Goal: Transaction & Acquisition: Purchase product/service

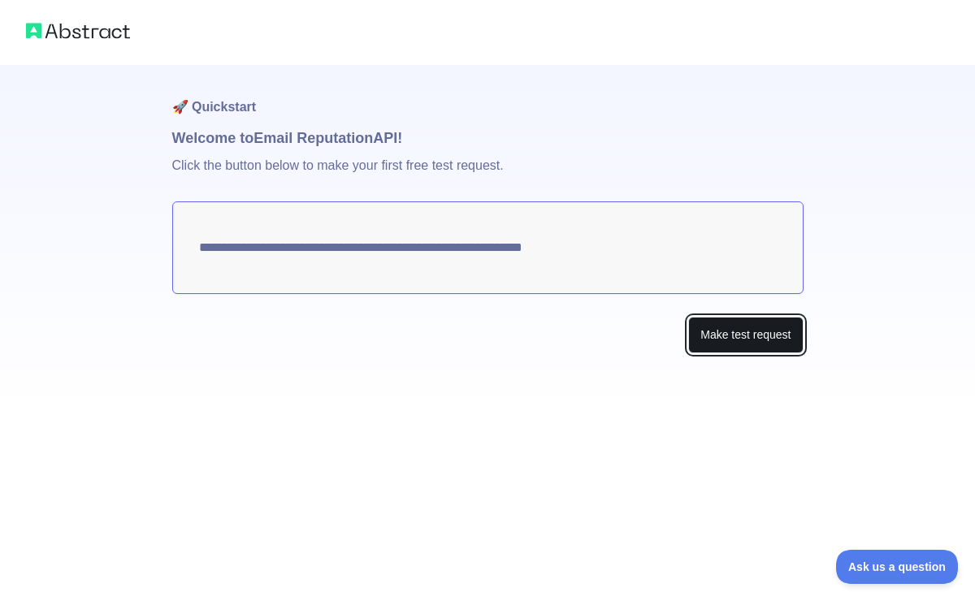
click at [738, 337] on button "Make test request" at bounding box center [745, 335] width 115 height 37
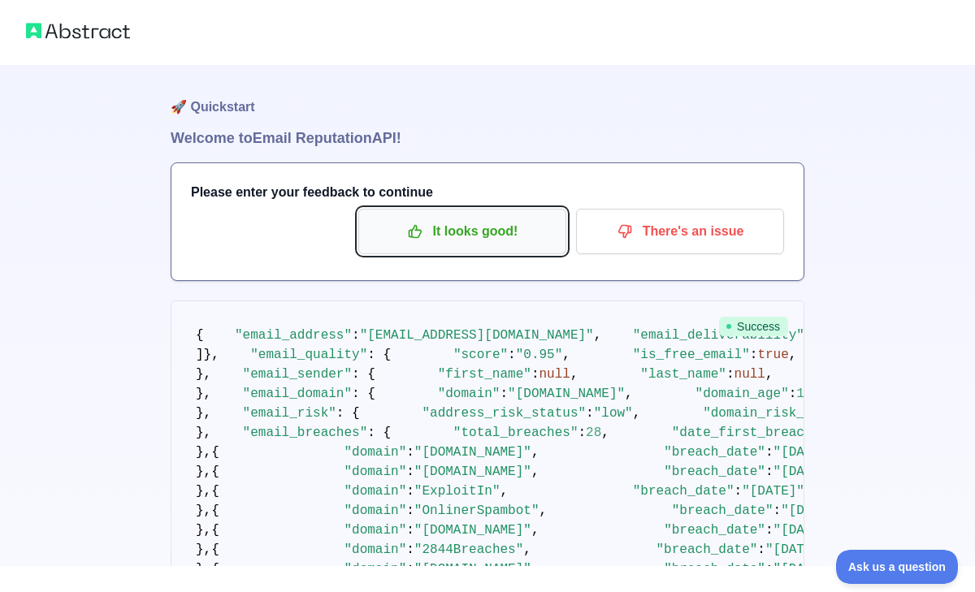
click at [509, 237] on p "It looks good!" at bounding box center [462, 232] width 184 height 28
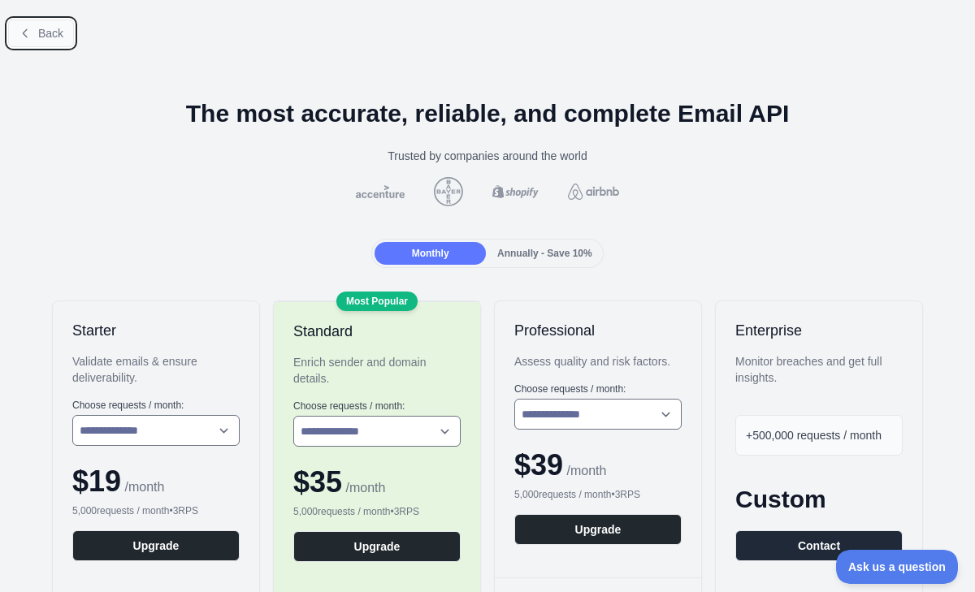
click at [44, 42] on button "Back" at bounding box center [41, 33] width 66 height 28
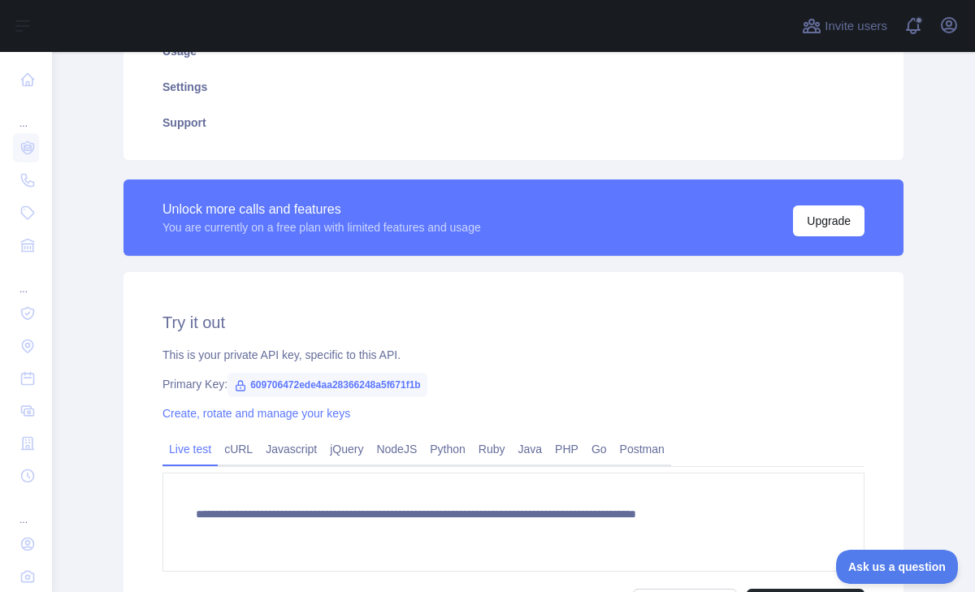
scroll to position [448, 0]
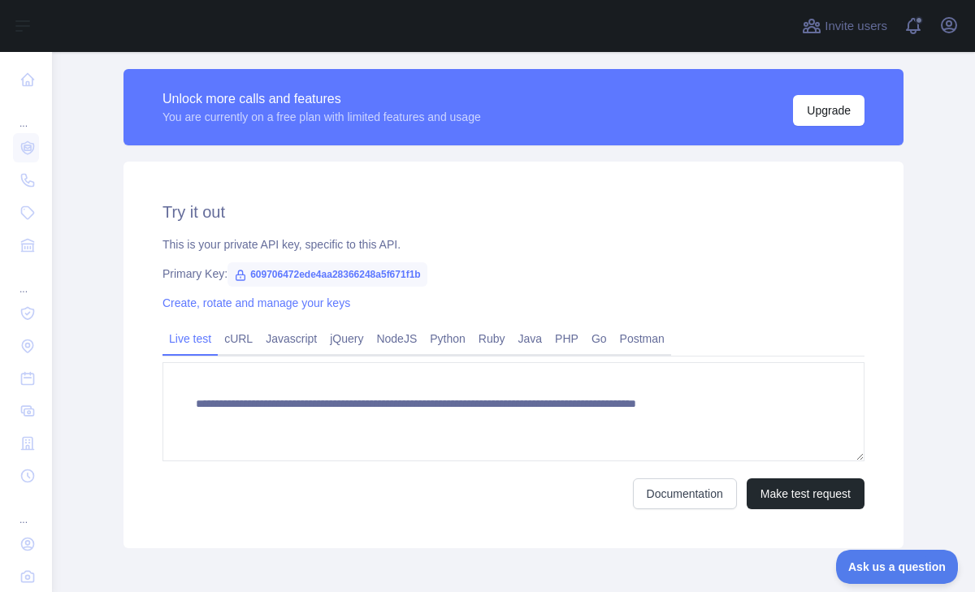
click at [229, 274] on span "609706472ede4aa28366248a5f671f1b" at bounding box center [327, 274] width 200 height 24
click at [472, 337] on link "Python" at bounding box center [447, 339] width 49 height 26
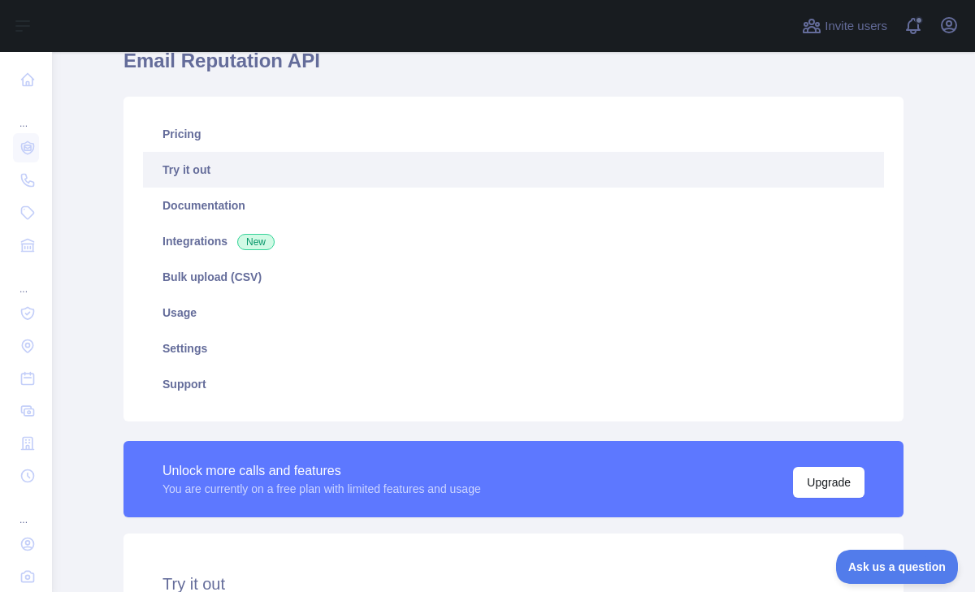
scroll to position [0, 0]
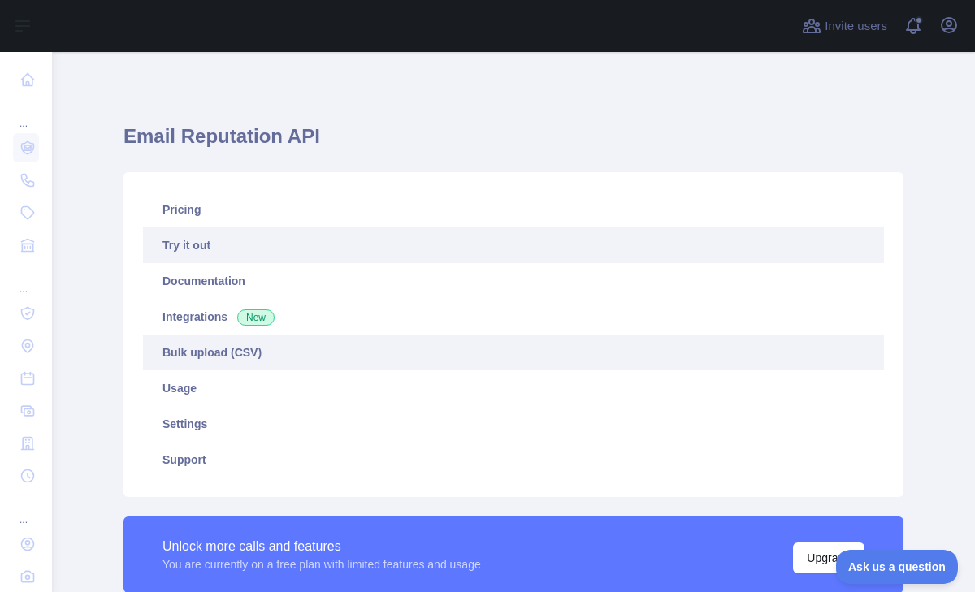
click at [212, 354] on link "Bulk upload (CSV)" at bounding box center [513, 353] width 741 height 36
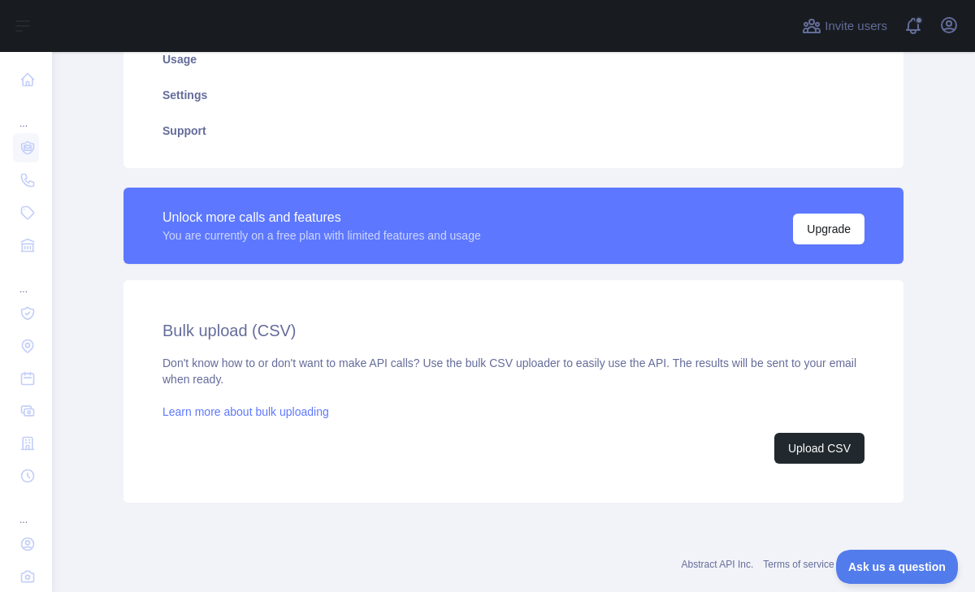
scroll to position [331, 0]
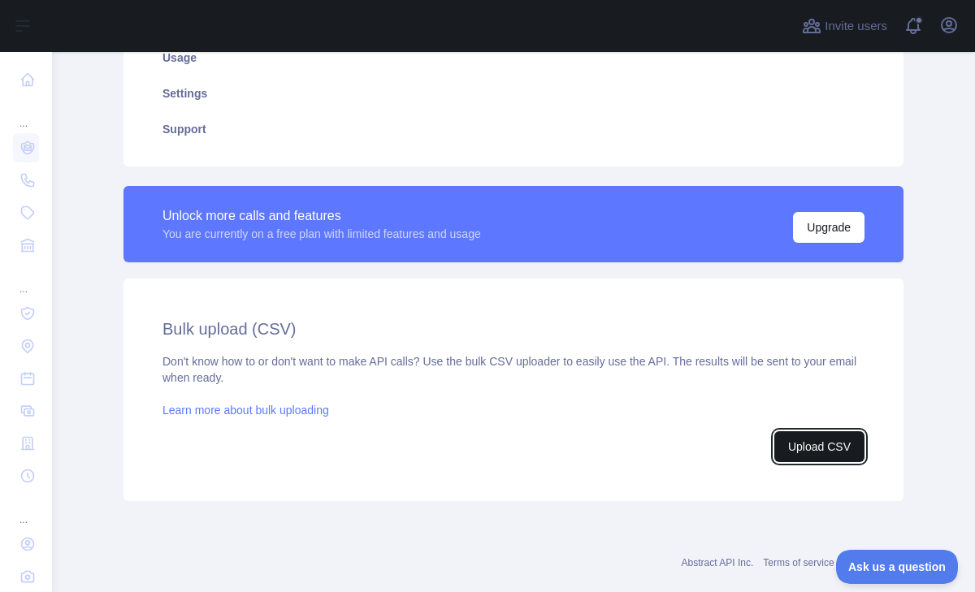
click at [835, 453] on button "Upload CSV" at bounding box center [819, 446] width 90 height 31
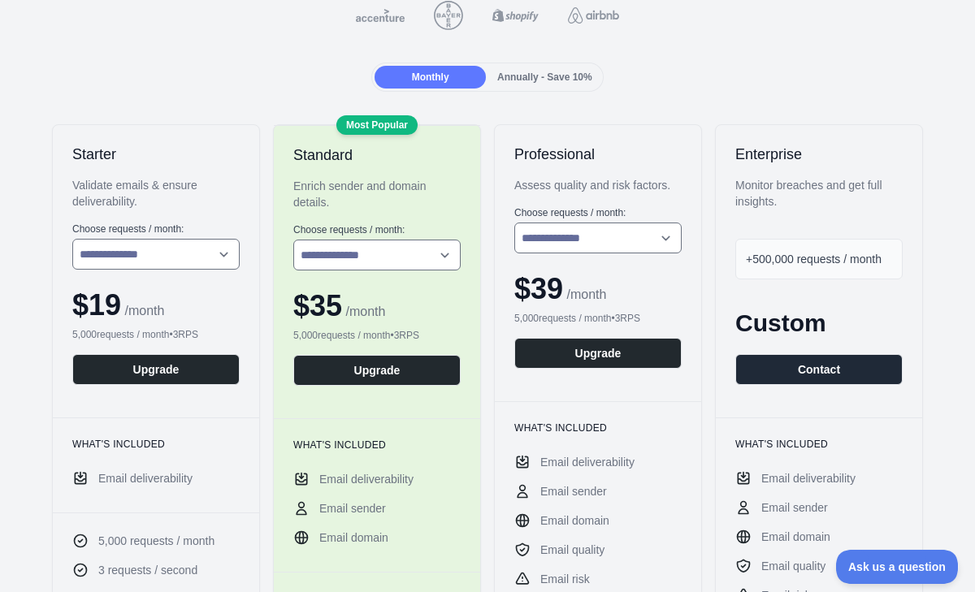
scroll to position [180, 0]
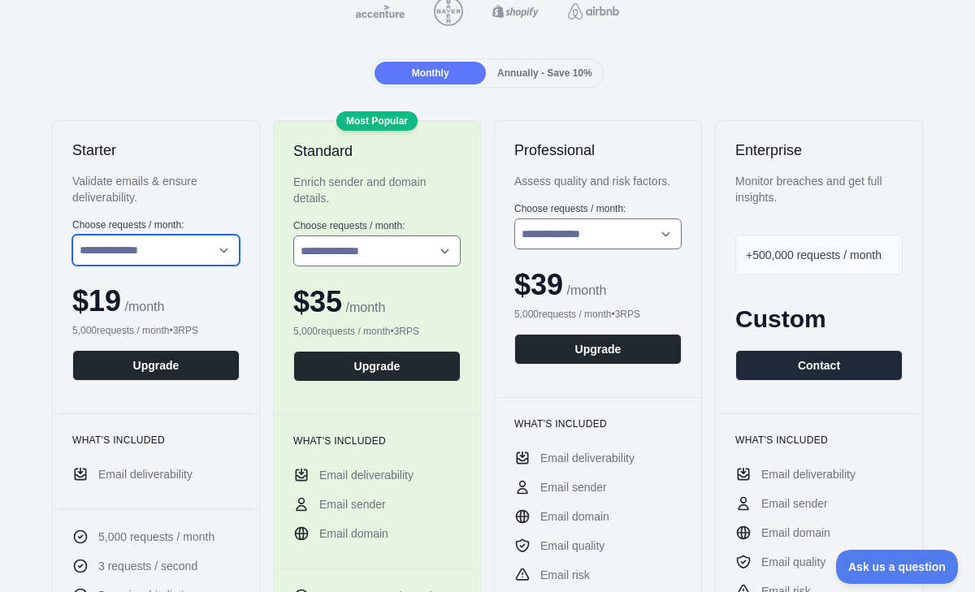
click at [223, 248] on select "**********" at bounding box center [155, 250] width 167 height 31
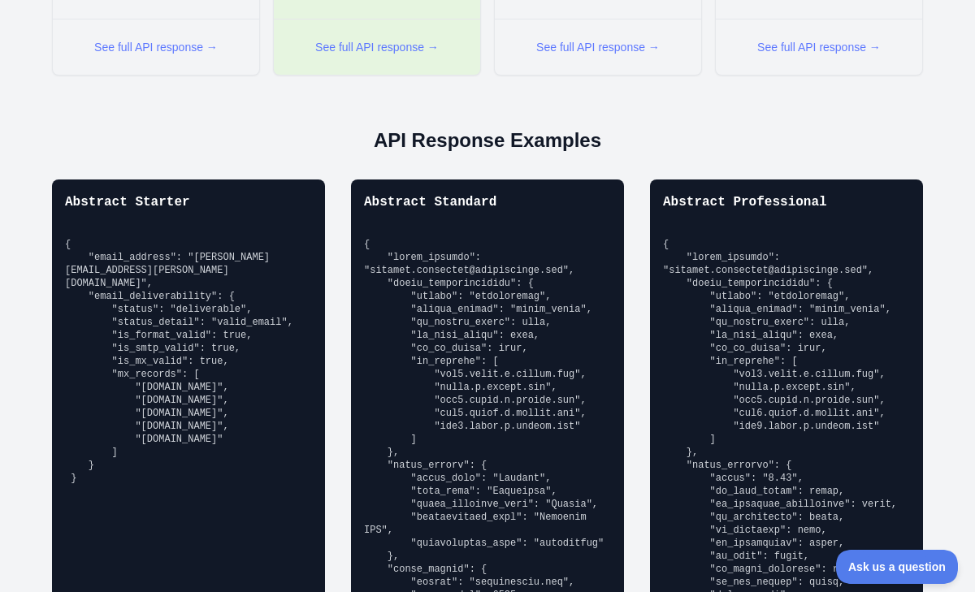
scroll to position [0, 0]
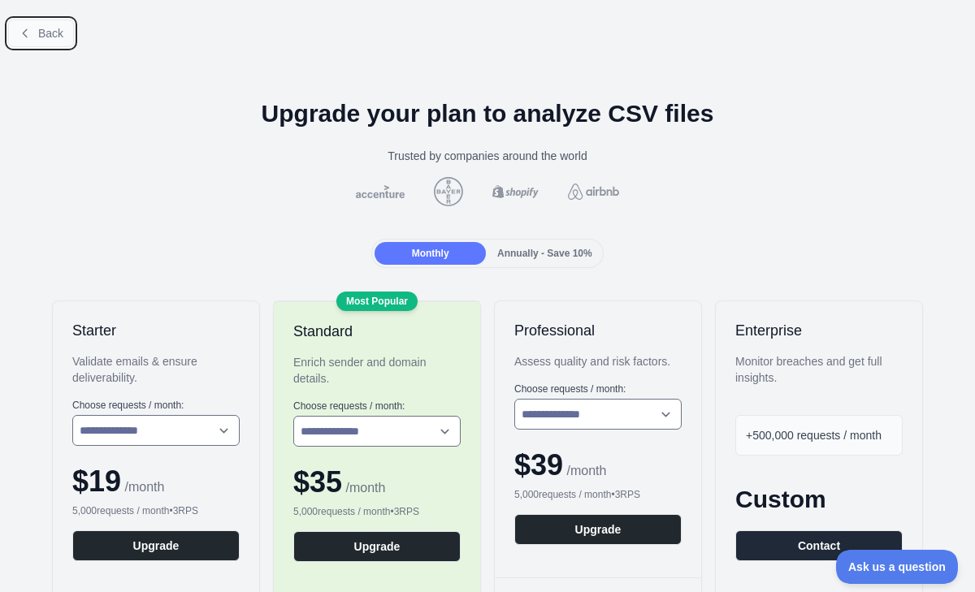
click at [36, 32] on button "Back" at bounding box center [41, 33] width 66 height 28
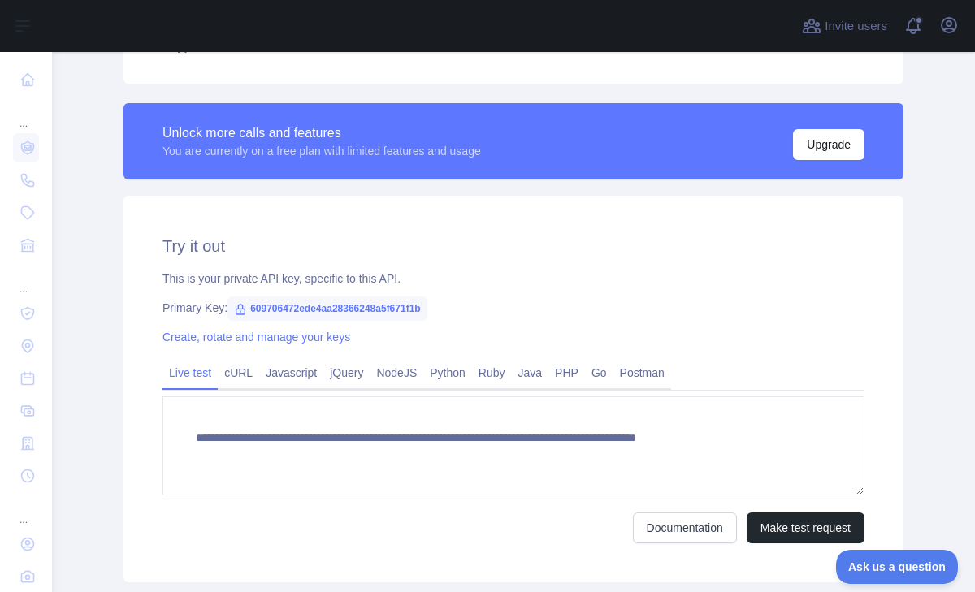
scroll to position [416, 0]
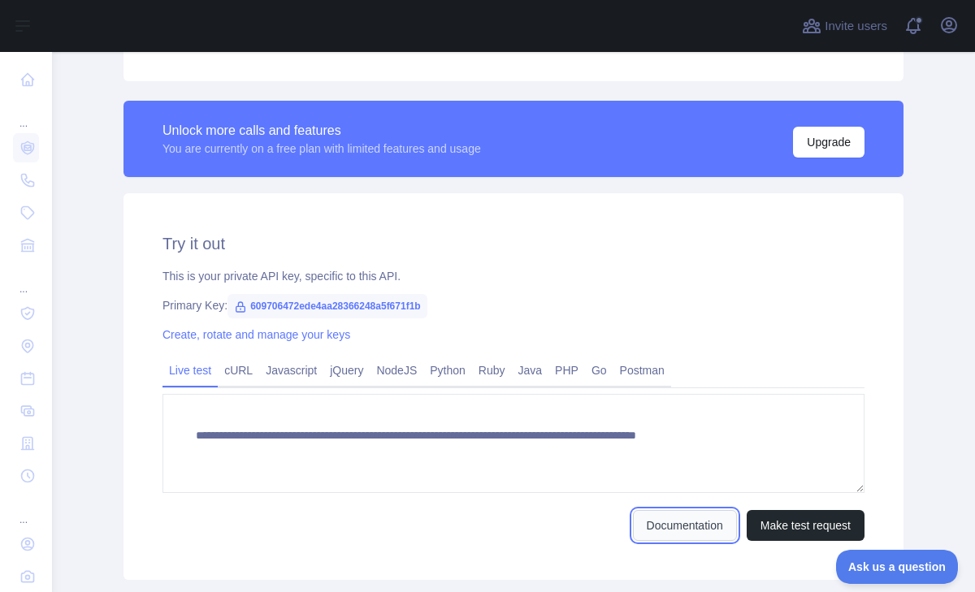
click at [656, 527] on link "Documentation" at bounding box center [685, 525] width 104 height 31
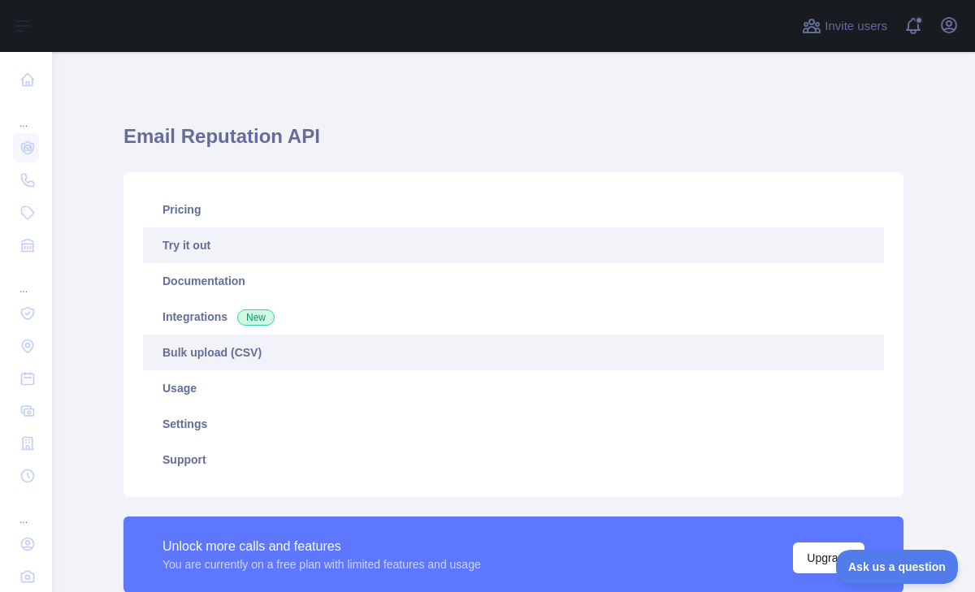
click at [229, 355] on link "Bulk upload (CSV)" at bounding box center [513, 353] width 741 height 36
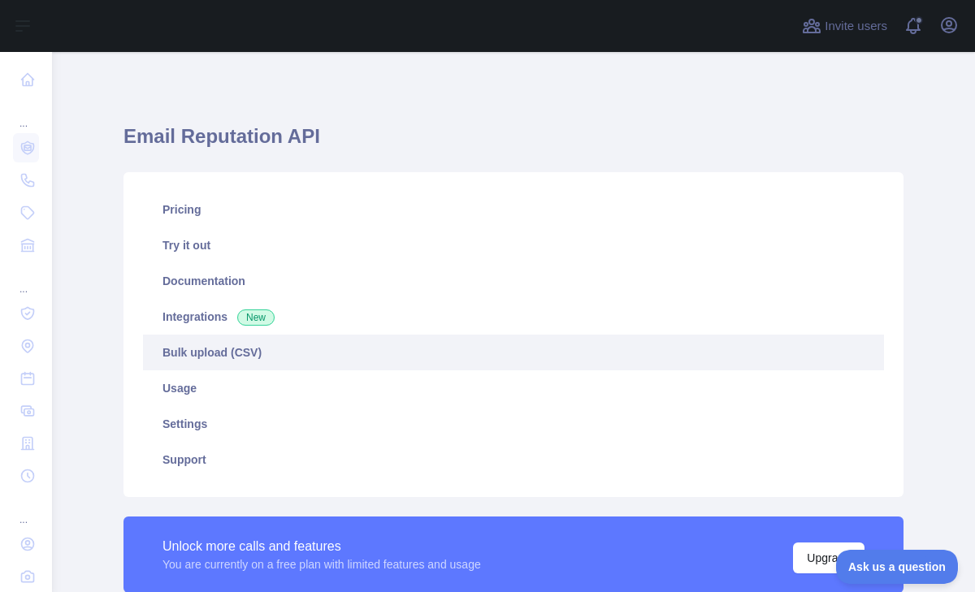
click at [229, 355] on link "Bulk upload (CSV)" at bounding box center [513, 353] width 741 height 36
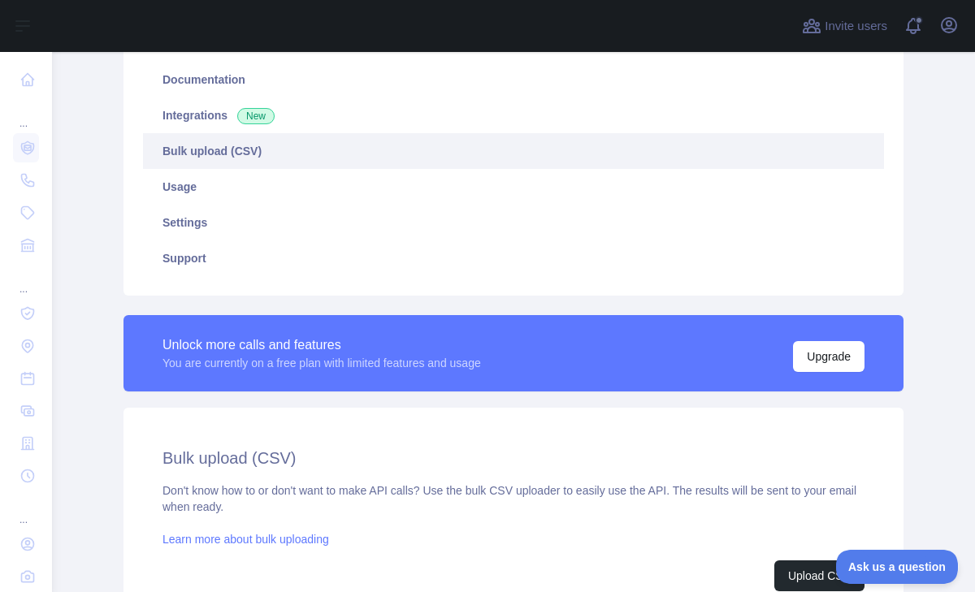
scroll to position [360, 0]
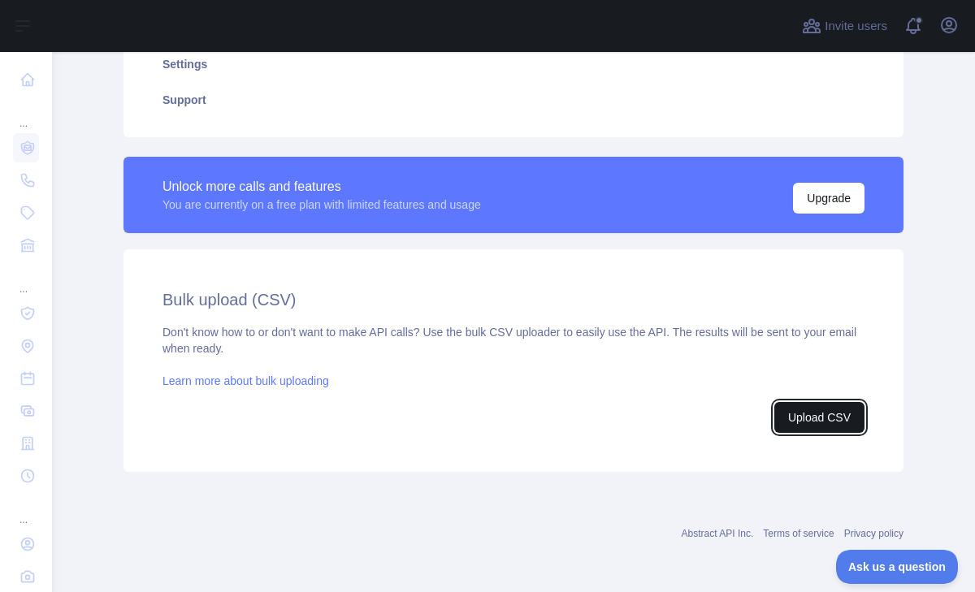
click at [825, 423] on button "Upload CSV" at bounding box center [819, 417] width 90 height 31
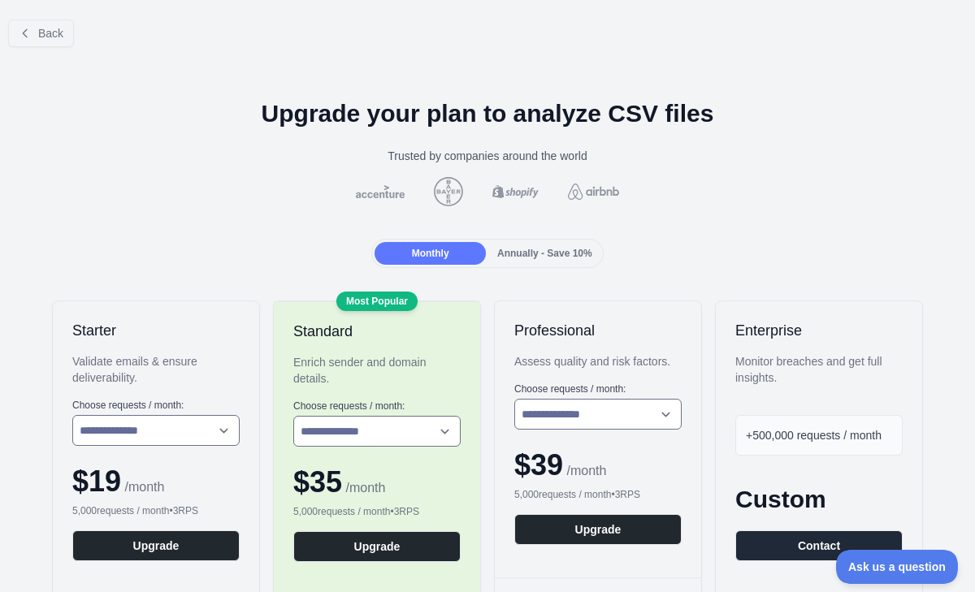
click at [573, 258] on span "Annually - Save 10%" at bounding box center [544, 253] width 95 height 11
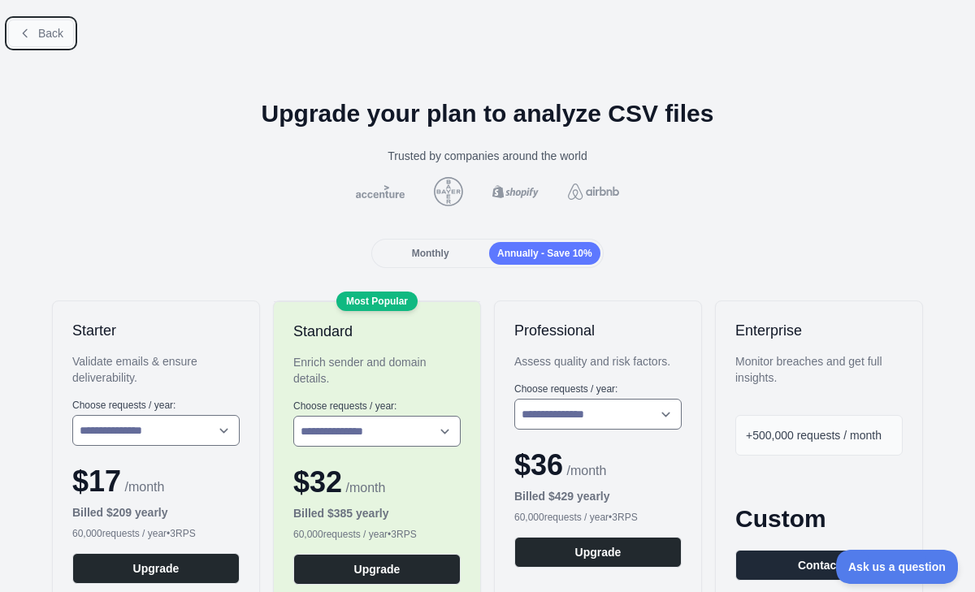
click at [61, 37] on span "Back" at bounding box center [50, 33] width 25 height 13
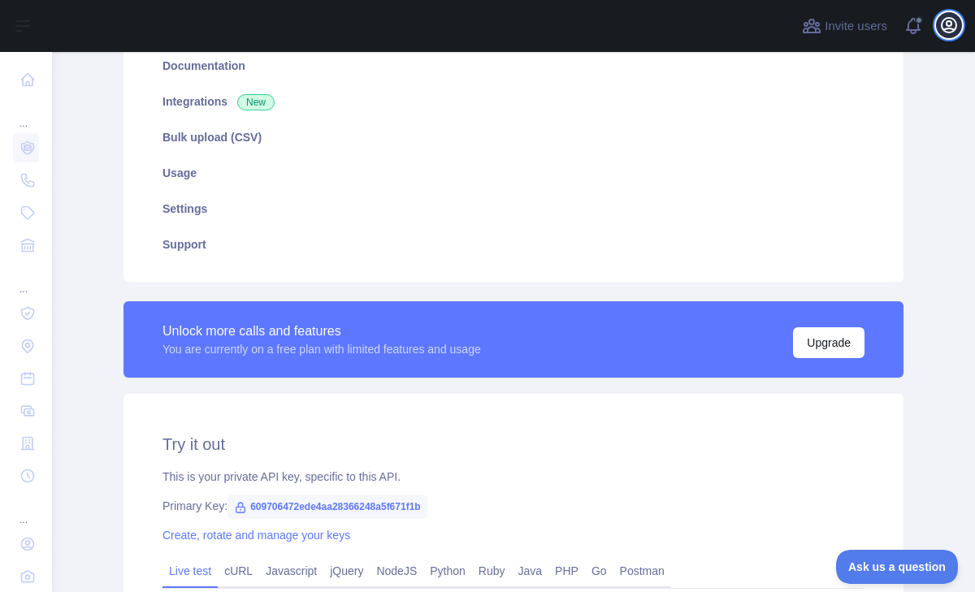
click at [951, 24] on icon "button" at bounding box center [948, 24] width 19 height 19
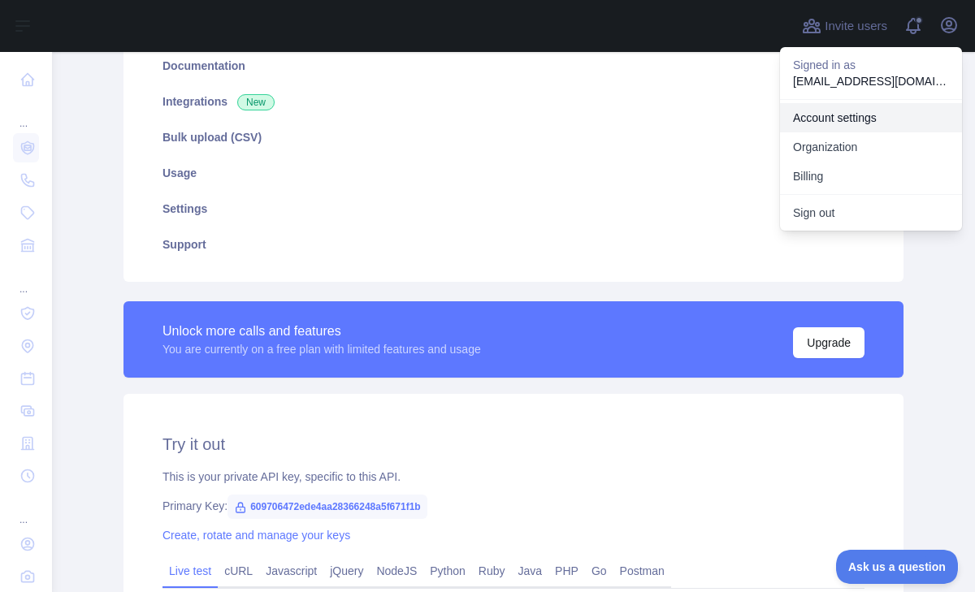
click at [850, 115] on link "Account settings" at bounding box center [871, 117] width 182 height 29
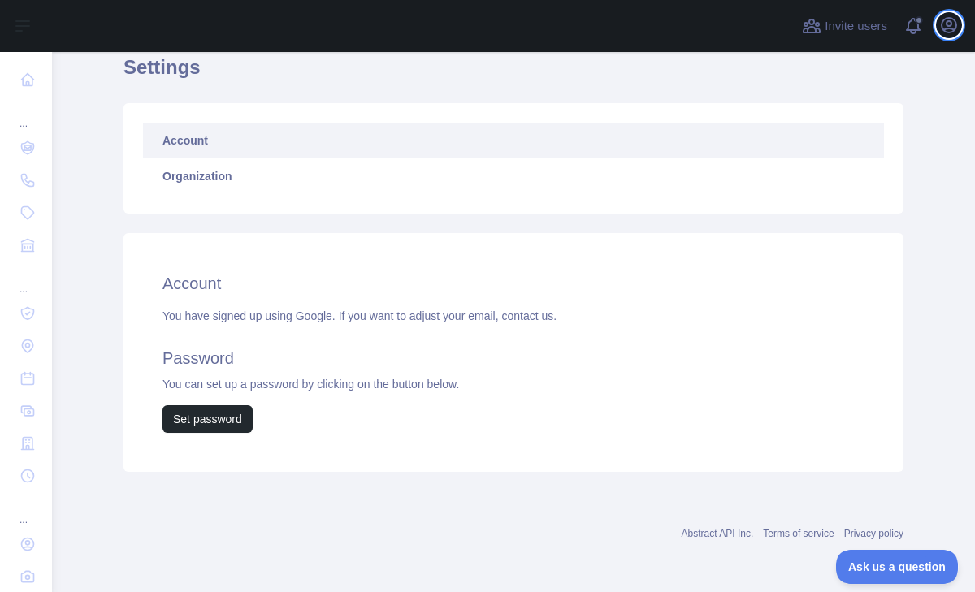
scroll to position [50, 0]
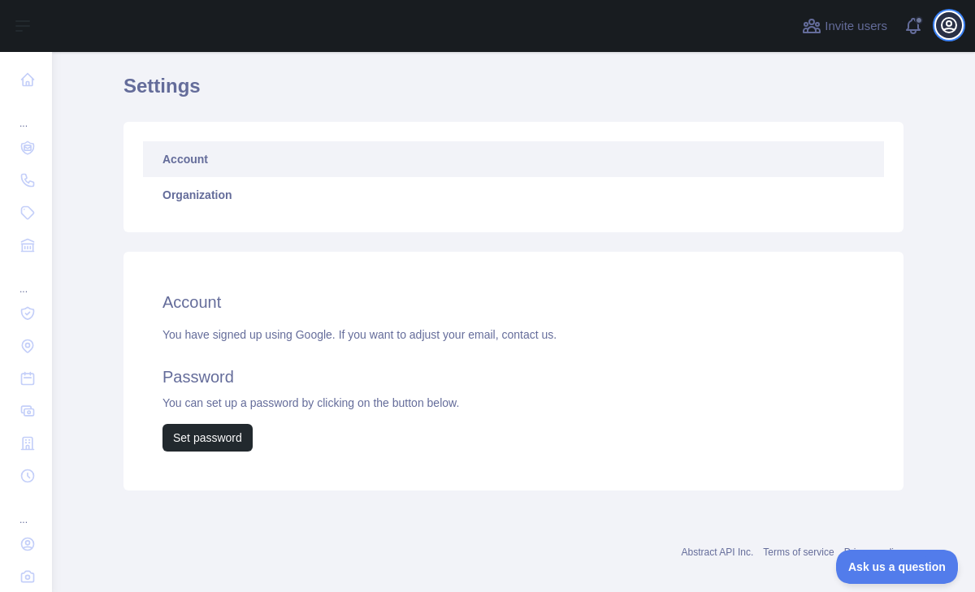
click at [948, 33] on icon "button" at bounding box center [948, 24] width 19 height 19
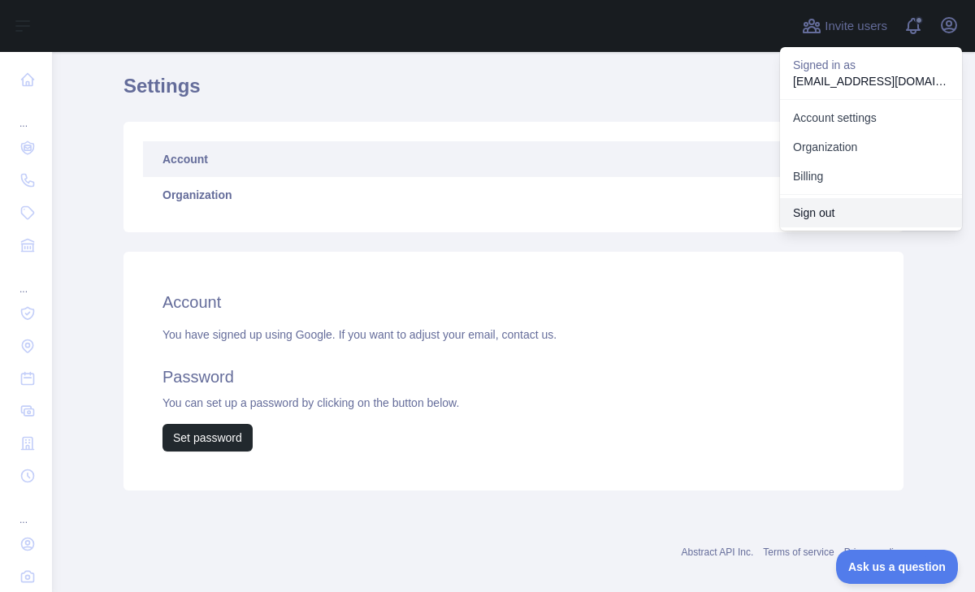
click at [829, 218] on button "Sign out" at bounding box center [871, 212] width 182 height 29
